Goal: Task Accomplishment & Management: Complete application form

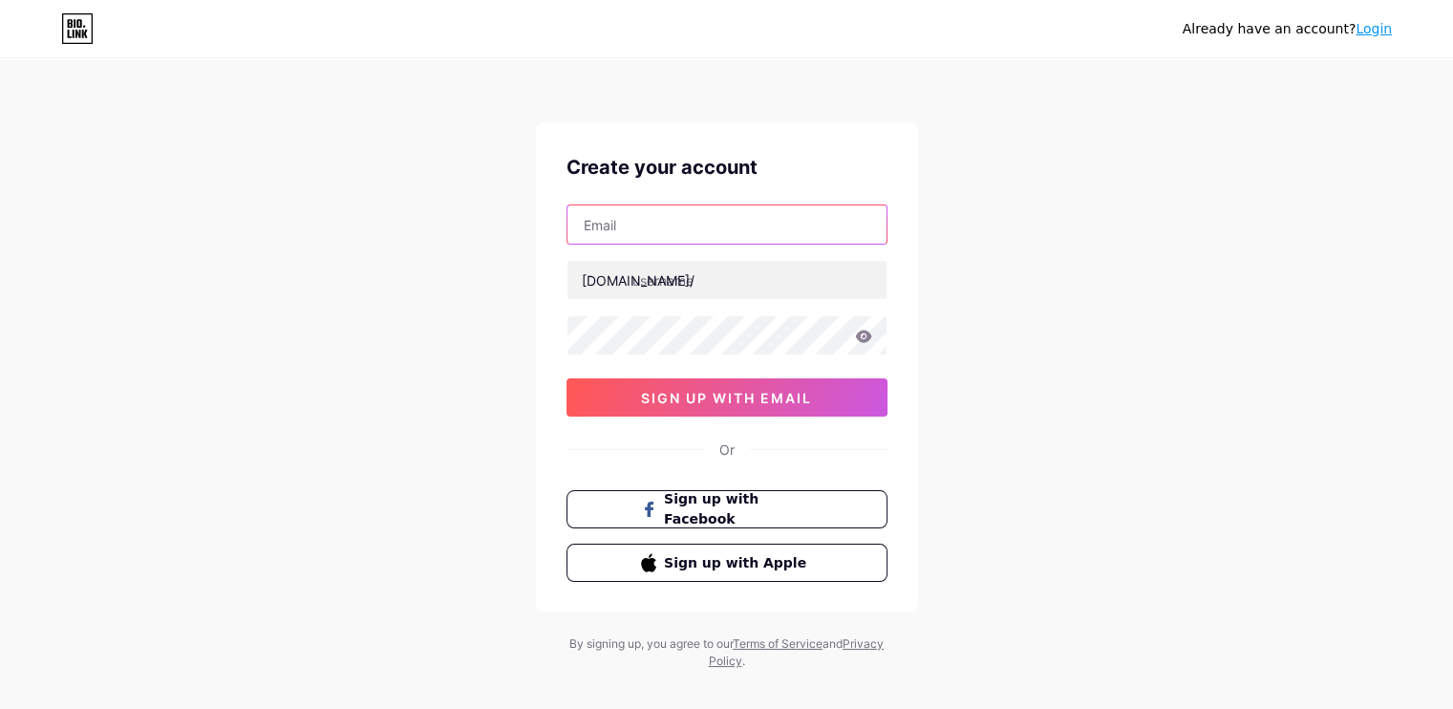
click at [731, 232] on input "text" at bounding box center [726, 224] width 319 height 38
type input "[EMAIL_ADDRESS][DOMAIN_NAME]"
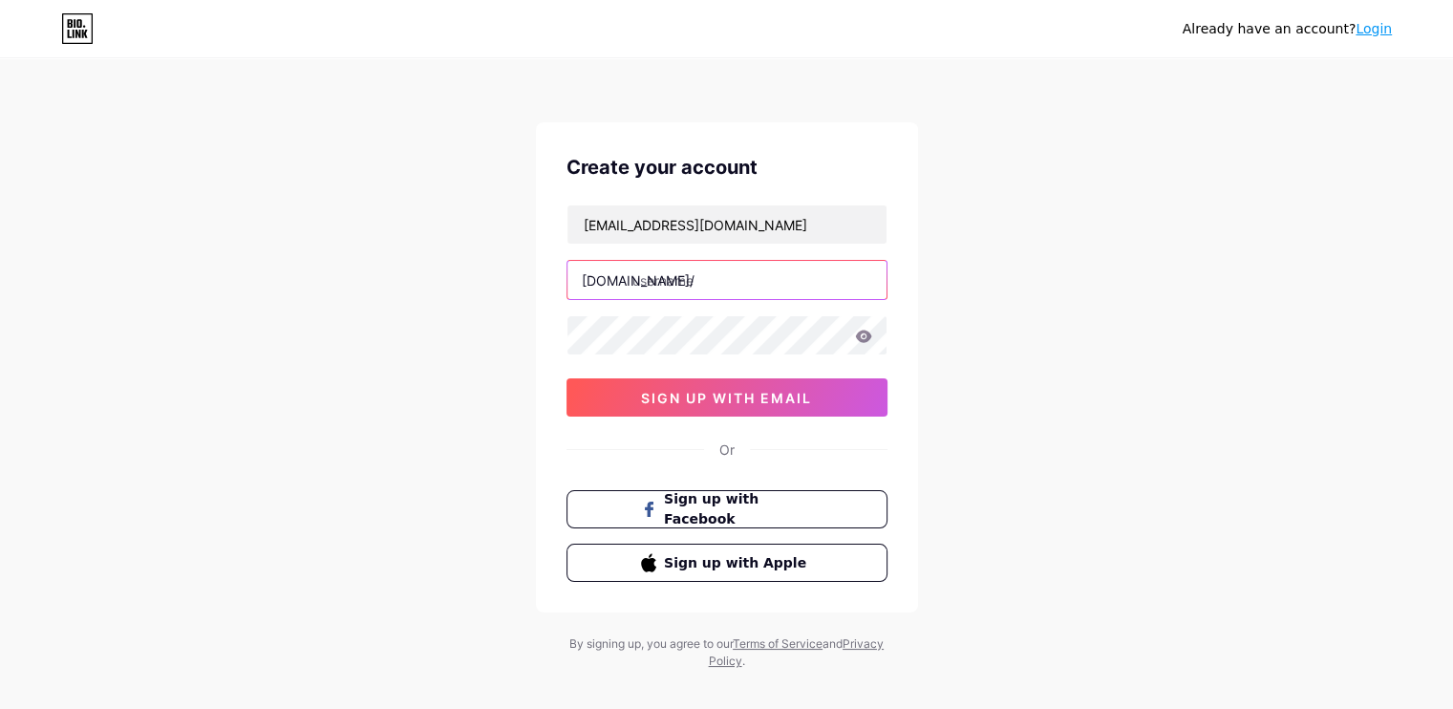
click at [728, 280] on input "text" at bounding box center [726, 280] width 319 height 38
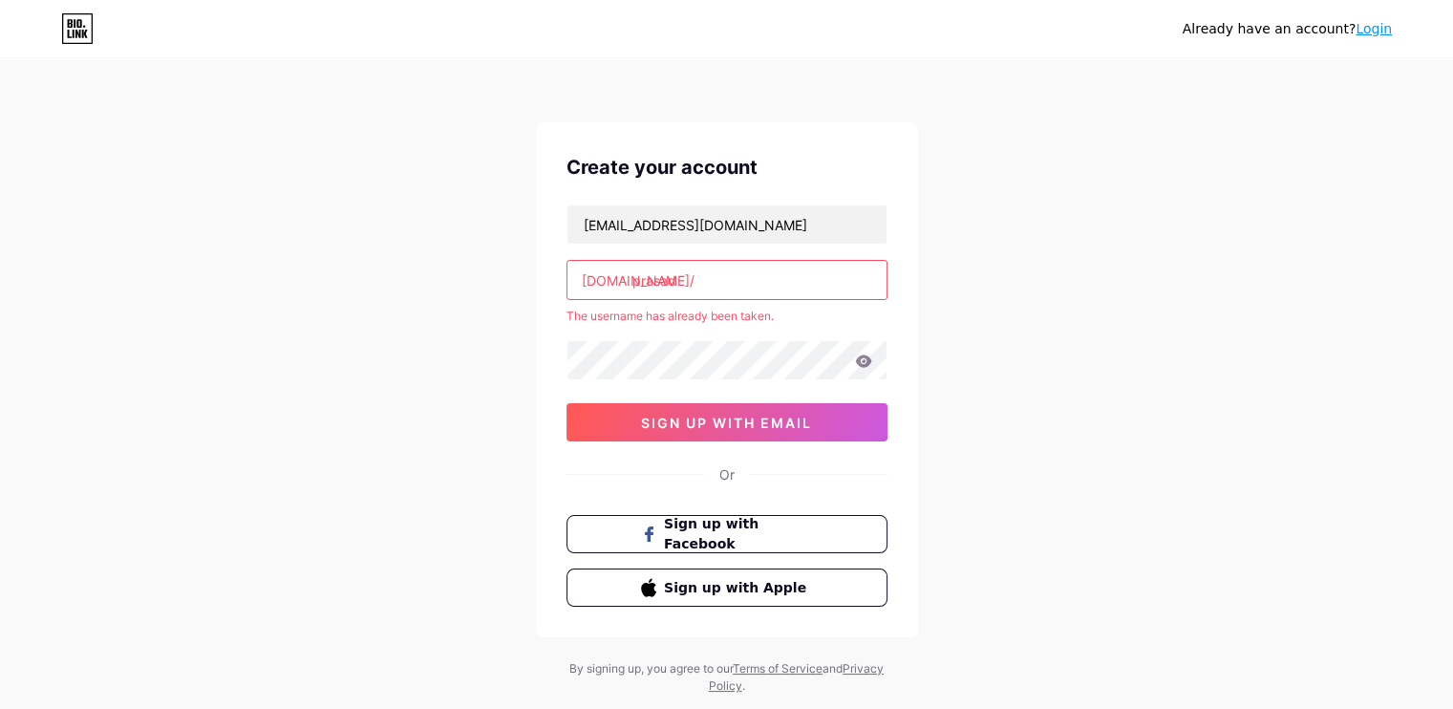
click at [732, 289] on input "prasad" at bounding box center [726, 280] width 319 height 38
click at [722, 286] on input "prasadk" at bounding box center [726, 280] width 319 height 38
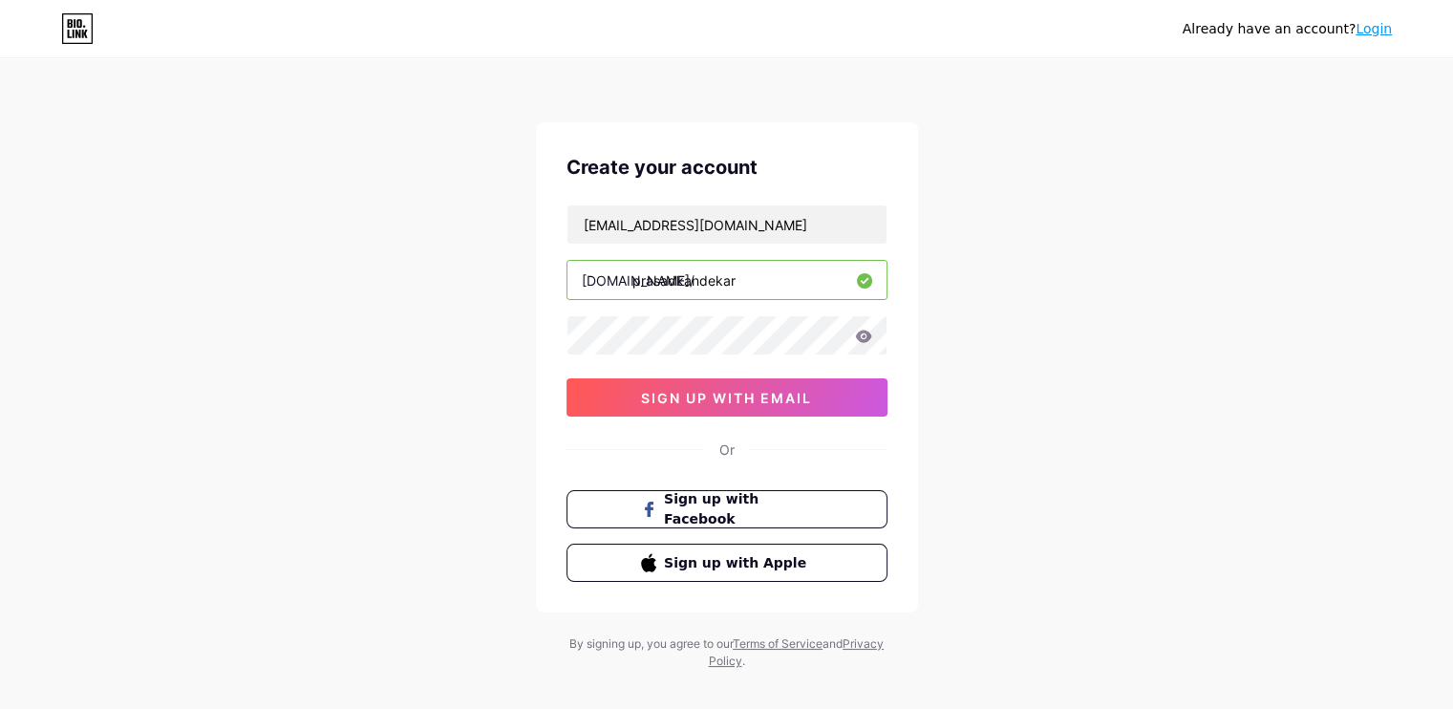
type input "prasadkandekar"
click at [728, 385] on button "sign up with email" at bounding box center [726, 397] width 321 height 38
